Goal: Navigation & Orientation: Understand site structure

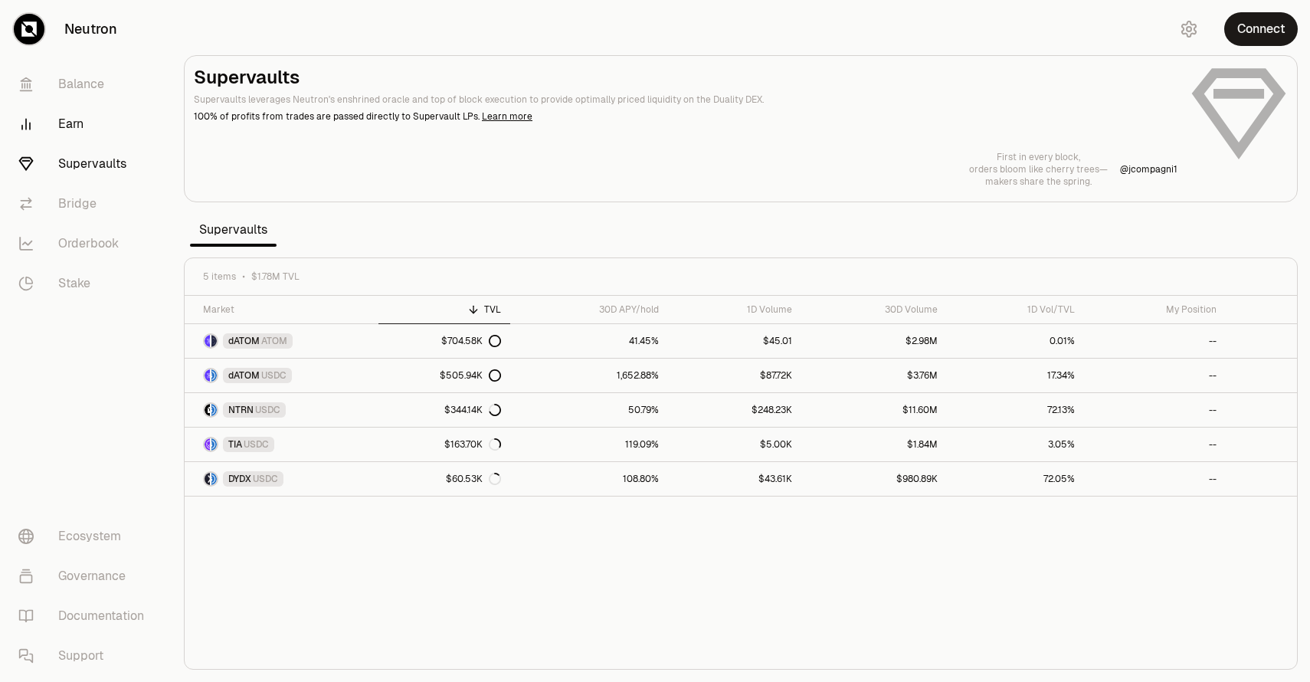
click at [101, 130] on link "Earn" at bounding box center [85, 124] width 159 height 40
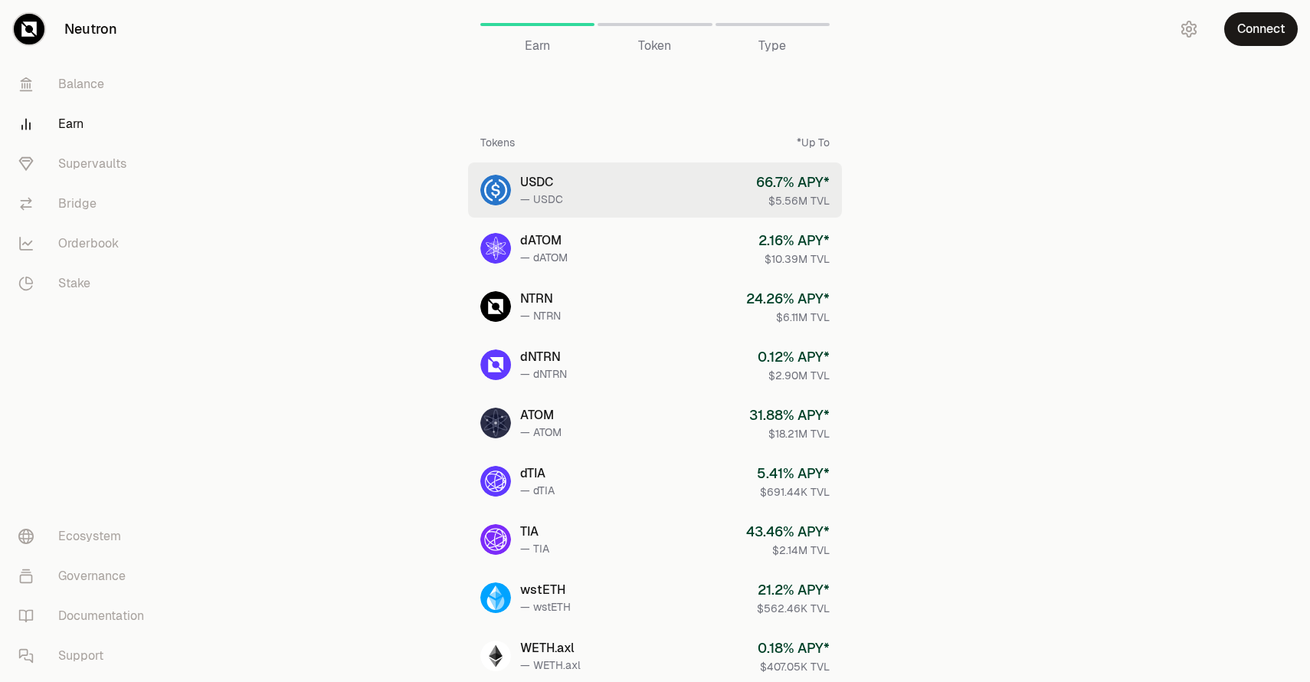
click at [660, 189] on link "USDC — USDC 66.7 % APY* $5.56M TVL" at bounding box center [655, 189] width 374 height 55
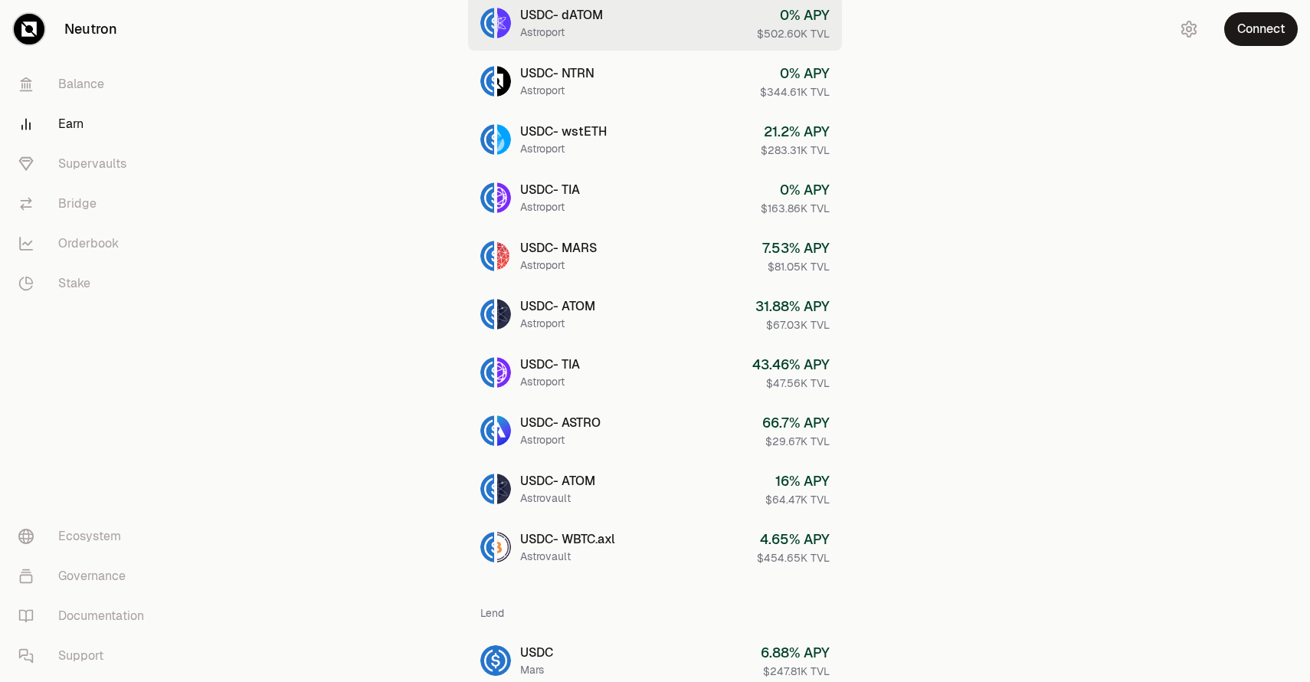
scroll to position [513, 0]
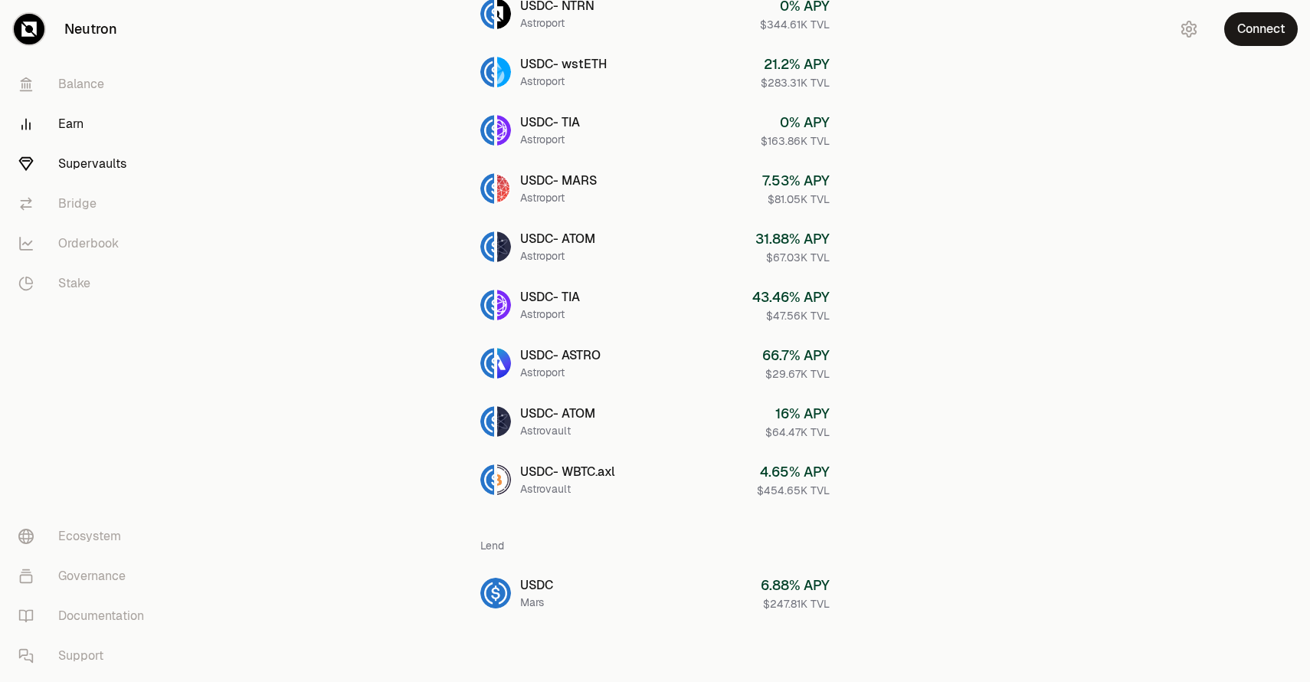
click at [123, 162] on link "Supervaults" at bounding box center [85, 164] width 159 height 40
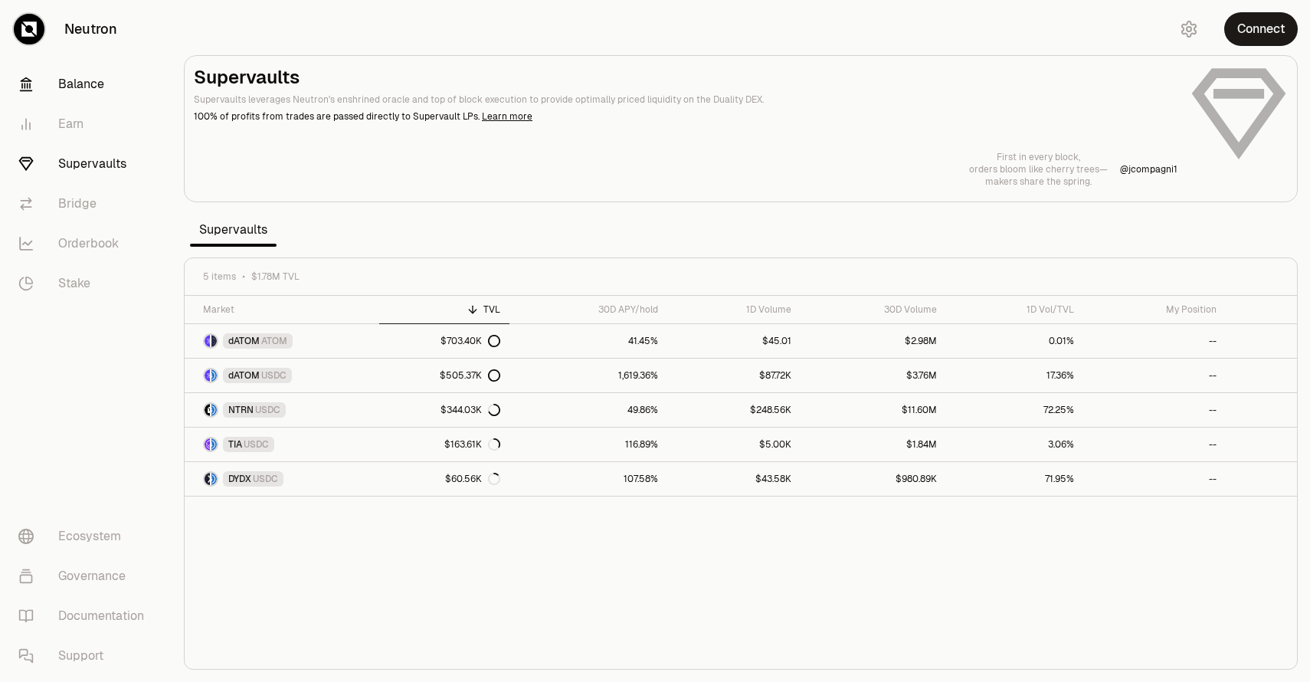
click at [90, 87] on link "Balance" at bounding box center [85, 84] width 159 height 40
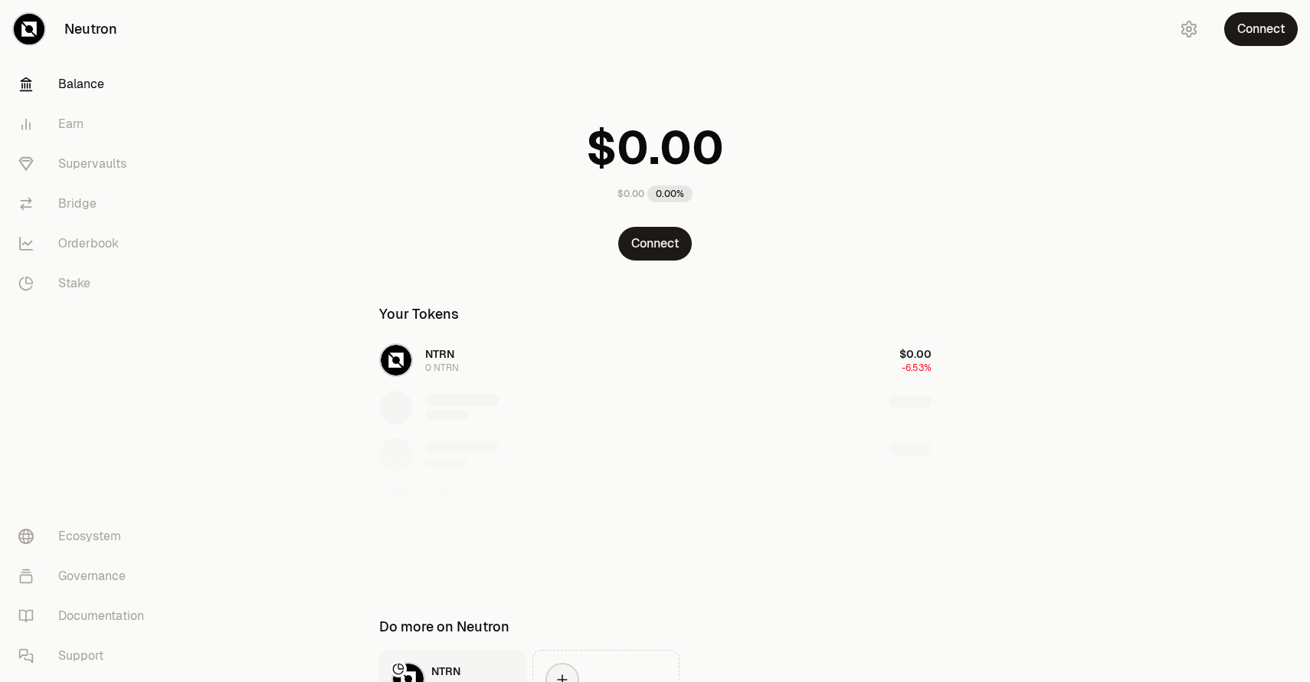
scroll to position [152, 0]
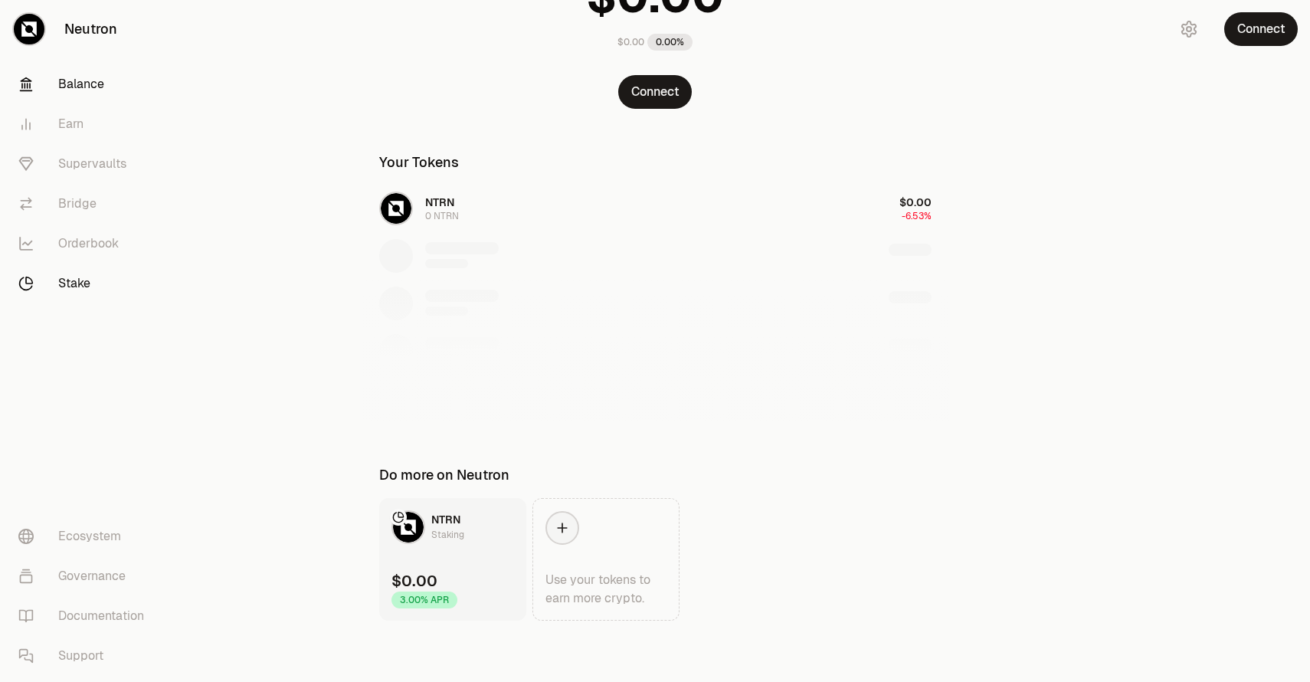
click at [133, 268] on link "Stake" at bounding box center [85, 284] width 159 height 40
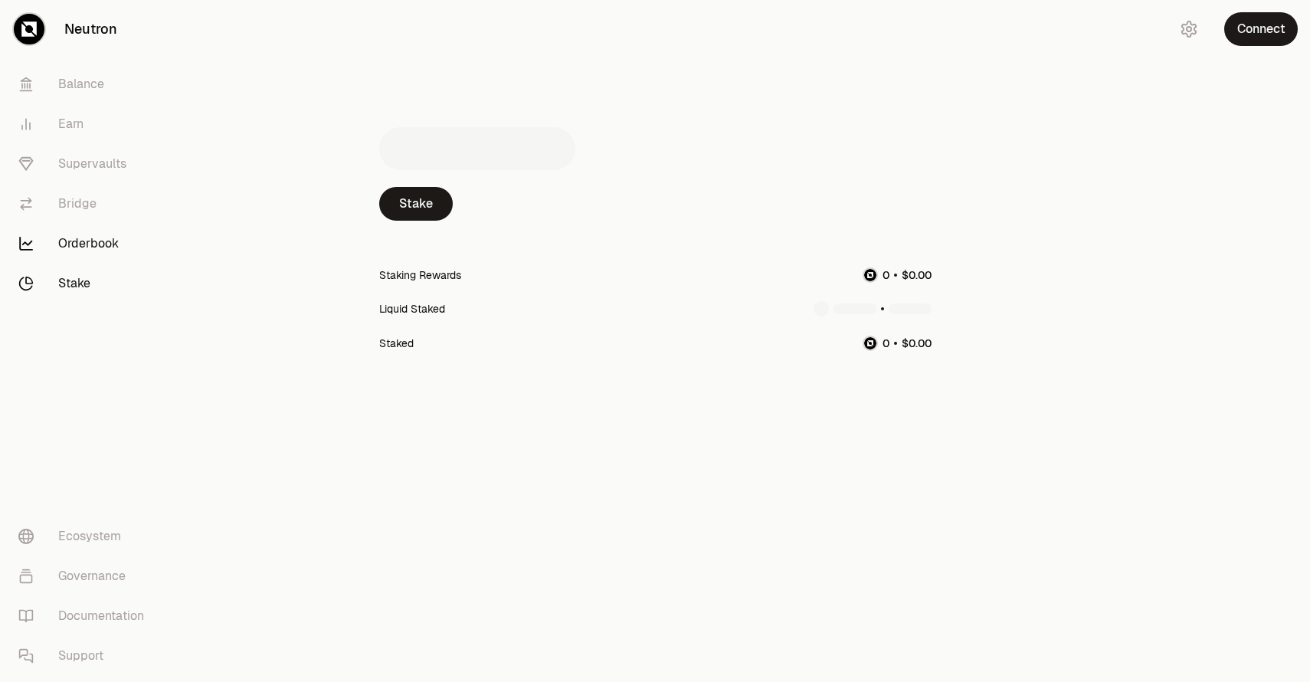
click at [115, 240] on link "Orderbook" at bounding box center [85, 244] width 159 height 40
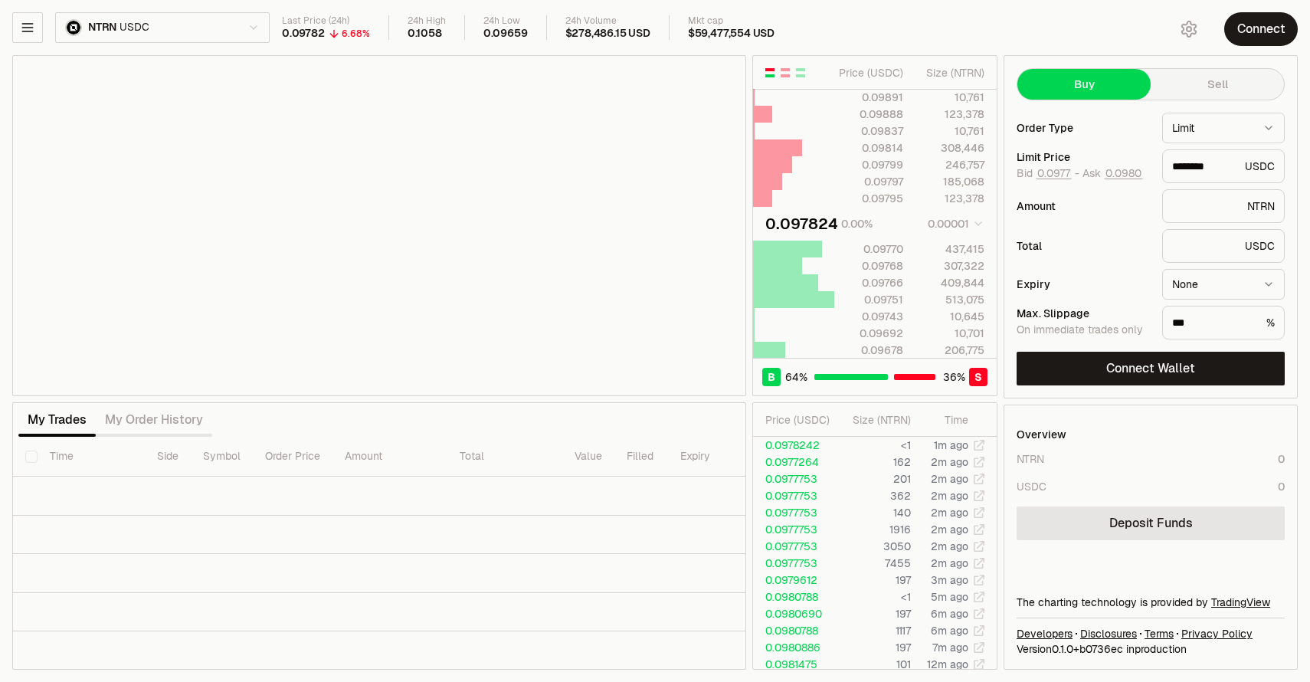
type input "********"
